Goal: Task Accomplishment & Management: Manage account settings

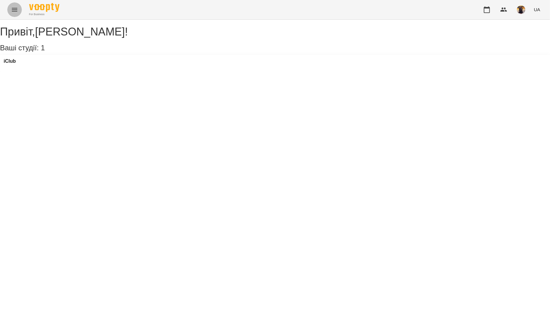
click at [14, 7] on icon "Menu" at bounding box center [14, 9] width 7 height 7
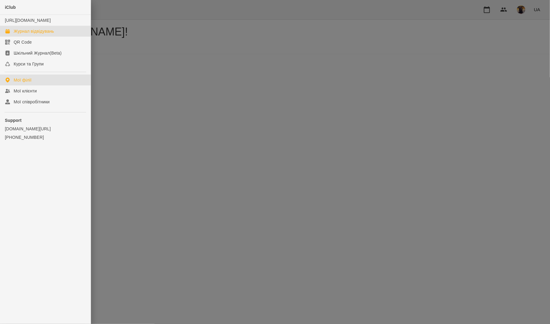
click at [22, 37] on link "Журнал відвідувань" at bounding box center [45, 31] width 91 height 11
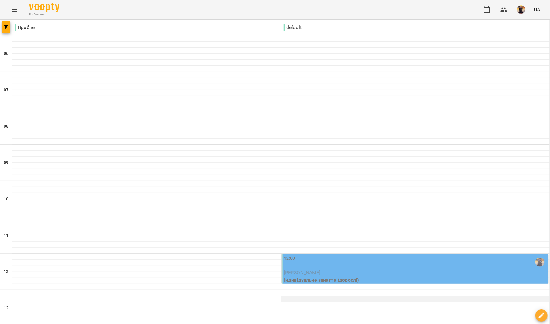
scroll to position [172, 0]
click at [314, 270] on span "[PERSON_NAME]" at bounding box center [302, 273] width 37 height 6
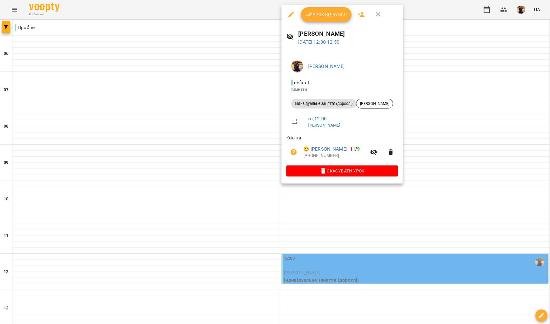
click at [321, 18] on span "Урок відбувся" at bounding box center [326, 14] width 41 height 7
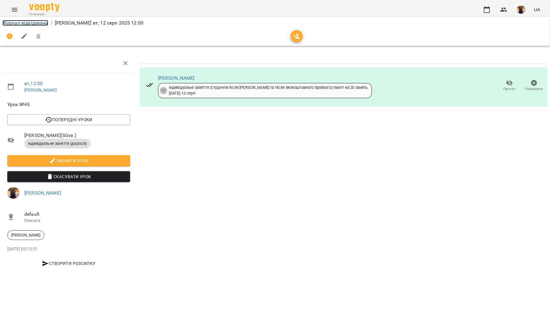
click at [17, 24] on link "Журнал відвідувань" at bounding box center [25, 23] width 46 height 6
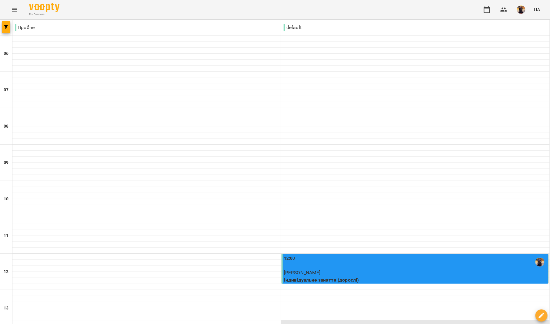
scroll to position [212, 0]
click at [316, 277] on p "Індивідуальне заняття (дорослі)" at bounding box center [415, 280] width 263 height 7
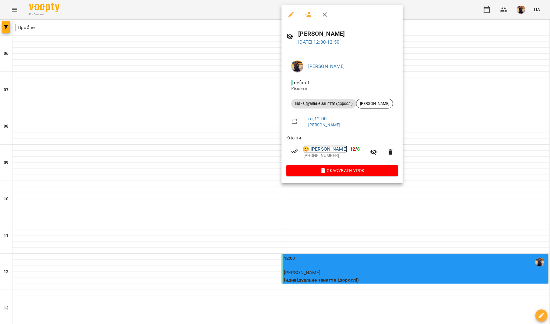
click at [326, 148] on link "😀 [PERSON_NAME]" at bounding box center [326, 149] width 44 height 7
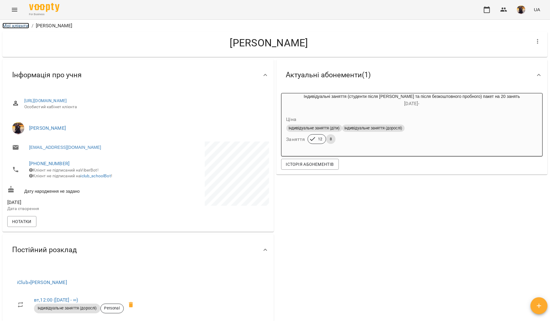
click at [20, 25] on link "Мої клієнти" at bounding box center [15, 26] width 27 height 6
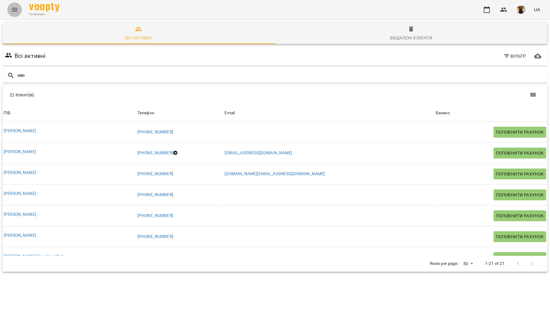
click at [14, 5] on button "Menu" at bounding box center [14, 9] width 15 height 15
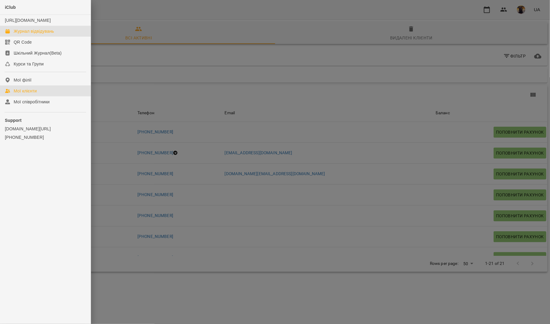
click at [15, 34] on div "Журнал відвідувань" at bounding box center [34, 31] width 40 height 6
